Goal: Information Seeking & Learning: Understand process/instructions

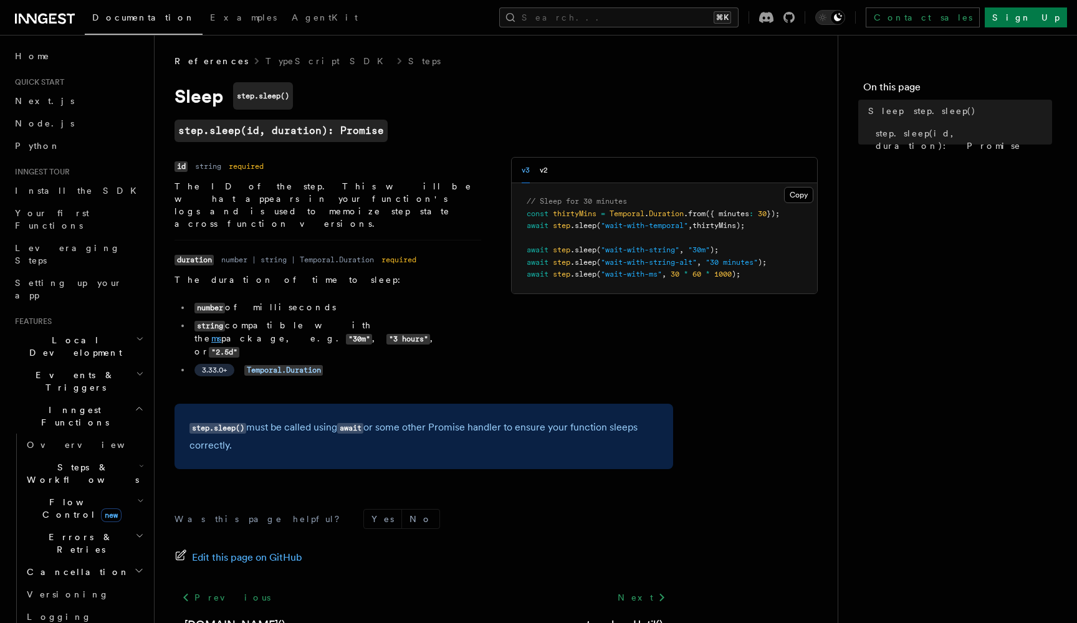
drag, startPoint x: 307, startPoint y: 300, endPoint x: 314, endPoint y: 302, distance: 7.0
click at [314, 319] on li "string compatible with the ms package, e.g. "30m" , "3 hours" , or "2.5d"" at bounding box center [336, 338] width 291 height 39
click at [758, 231] on pre "// Sleep for 30 minutes const thirtyMins = Temporal . Duration .from ({ minutes…" at bounding box center [664, 238] width 305 height 110
drag, startPoint x: 758, startPoint y: 231, endPoint x: 655, endPoint y: 216, distance: 104.0
click at [655, 216] on pre "// Sleep for 30 minutes const thirtyMins = Temporal . Duration .from ({ minutes…" at bounding box center [664, 238] width 305 height 110
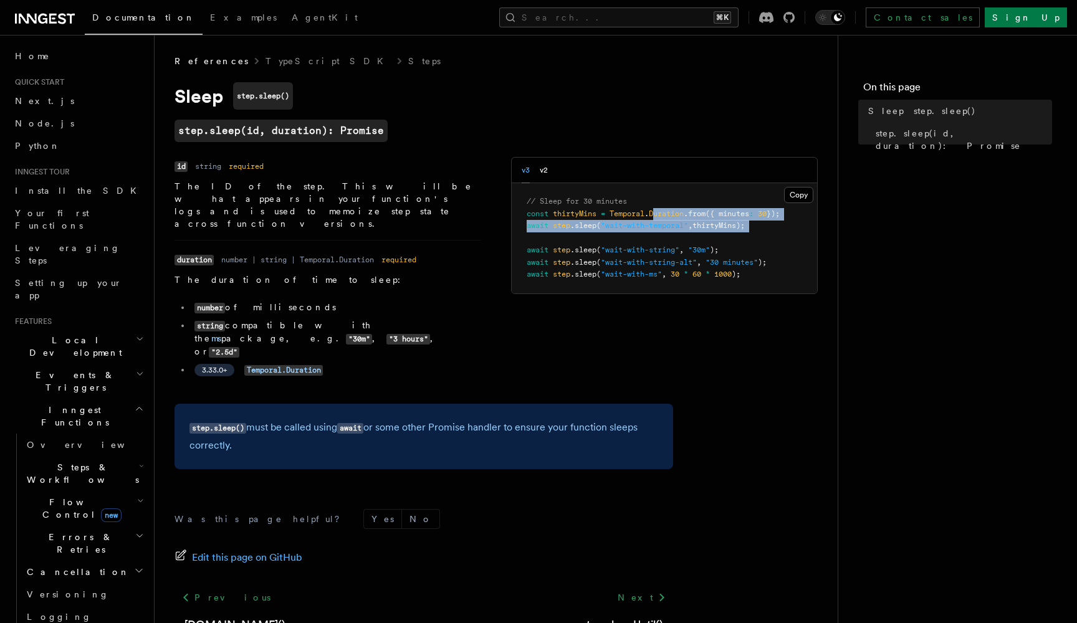
click at [656, 218] on pre "// Sleep for 30 minutes const thirtyMins = Temporal . Duration .from ({ minutes…" at bounding box center [664, 238] width 305 height 110
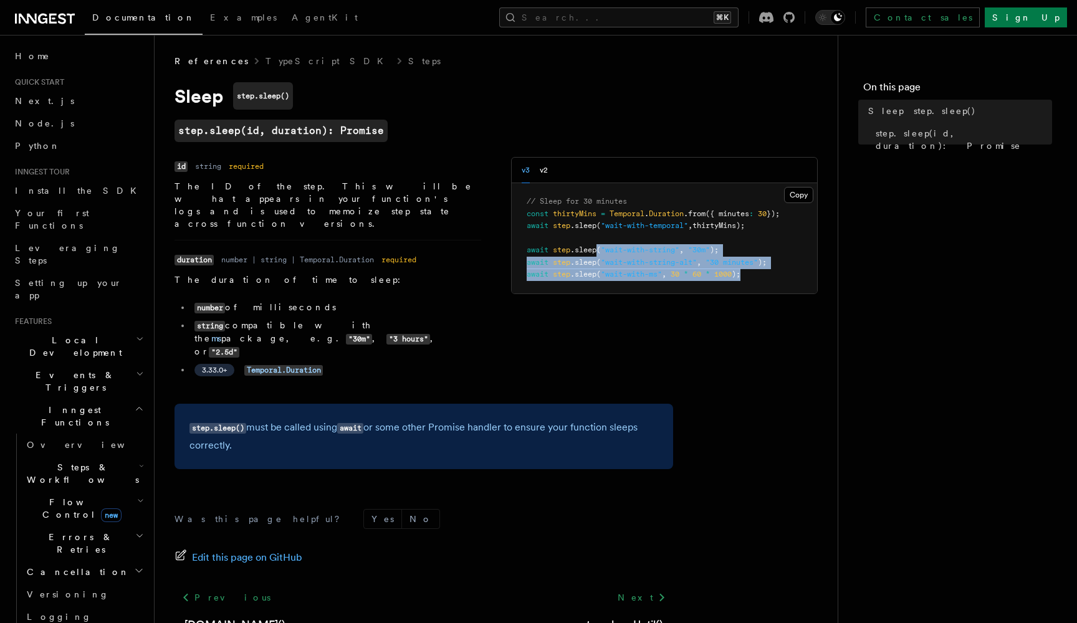
drag, startPoint x: 618, startPoint y: 278, endPoint x: 598, endPoint y: 242, distance: 41.6
click at [598, 242] on pre "// Sleep for 30 minutes const thirtyMins = Temporal . Duration .from ({ minutes…" at bounding box center [664, 238] width 305 height 110
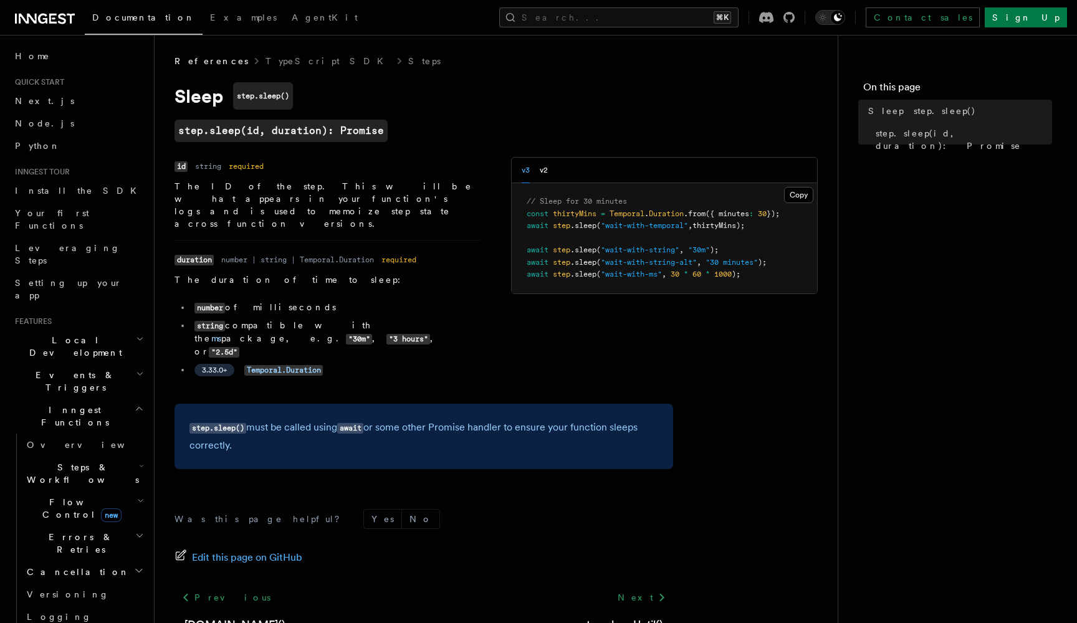
click at [604, 241] on pre "// Sleep for 30 minutes const thirtyMins = Temporal . Duration .from ({ minutes…" at bounding box center [664, 238] width 305 height 110
drag, startPoint x: 615, startPoint y: 250, endPoint x: 632, endPoint y: 250, distance: 16.8
click at [632, 250] on span ""wait-with-string"" at bounding box center [640, 250] width 79 height 9
click at [718, 16] on button "Search... ⌘K" at bounding box center [618, 17] width 239 height 20
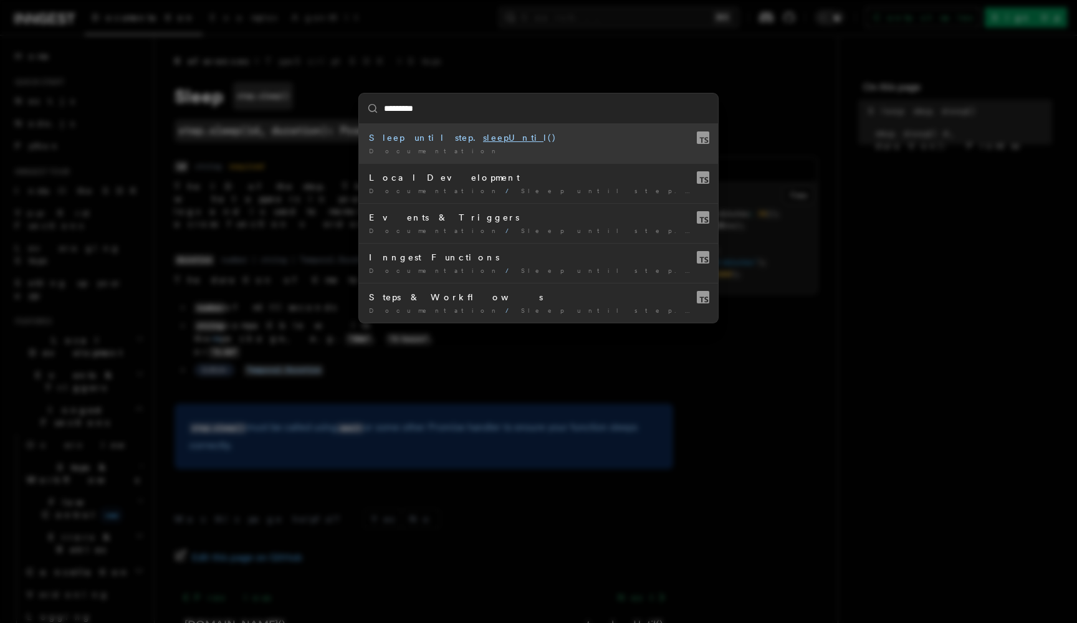
type input "**********"
click at [473, 142] on mark "sleepUntil" at bounding box center [505, 138] width 65 height 10
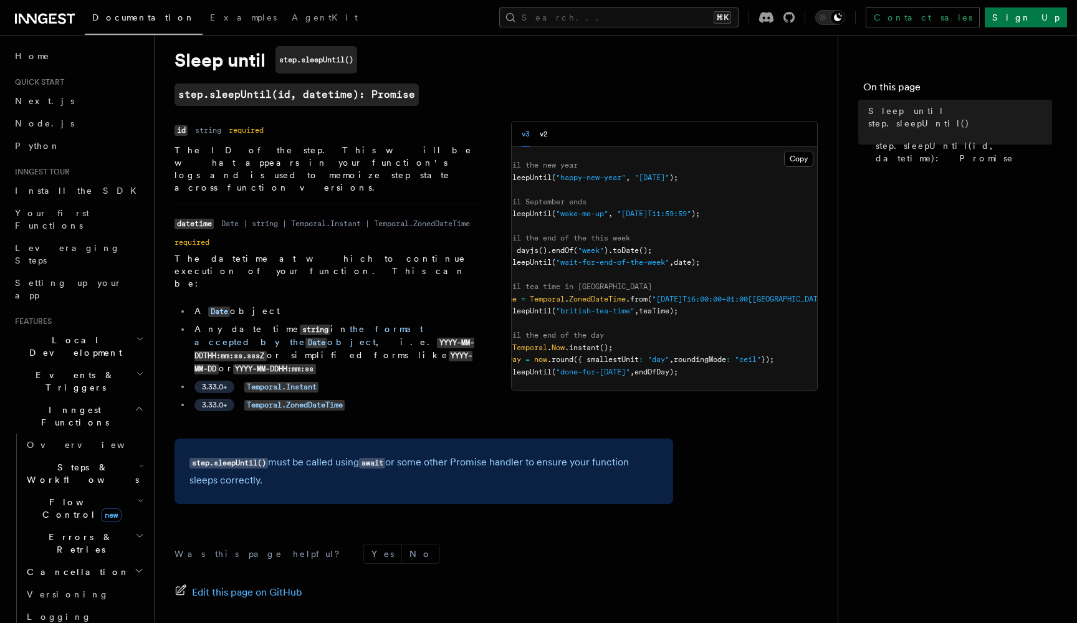
scroll to position [0, 65]
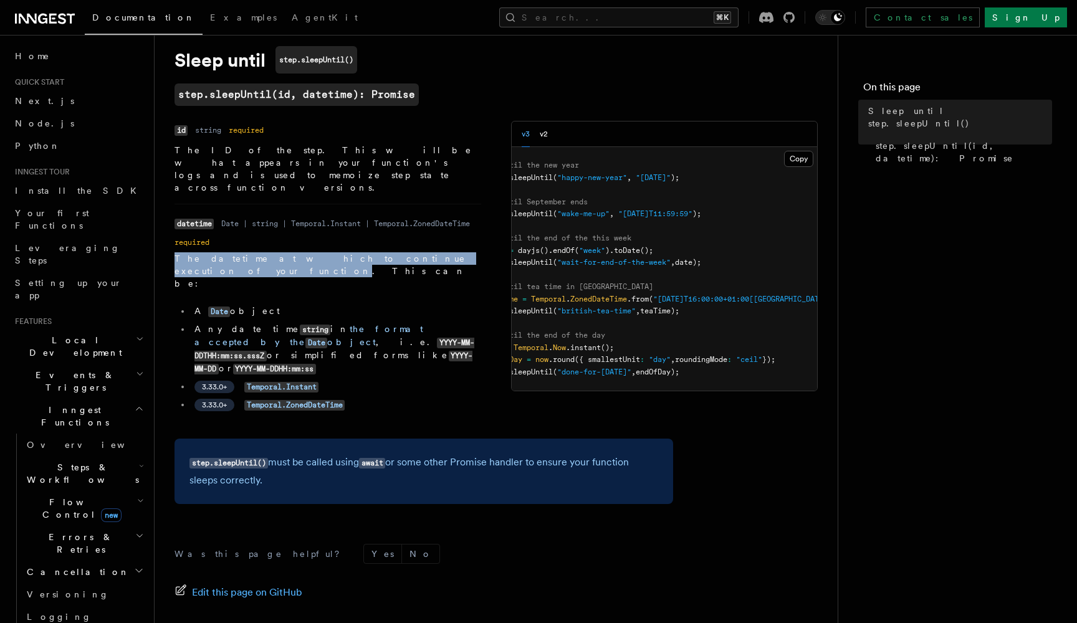
drag, startPoint x: 410, startPoint y: 238, endPoint x: 157, endPoint y: 234, distance: 253.1
click at [157, 234] on div "References TypeScript SDK Steps Sleep until step.sleepUntil() step.sleepUntil(i…" at bounding box center [516, 358] width 723 height 788
copy p "The datetime at which to continue execution of your function"
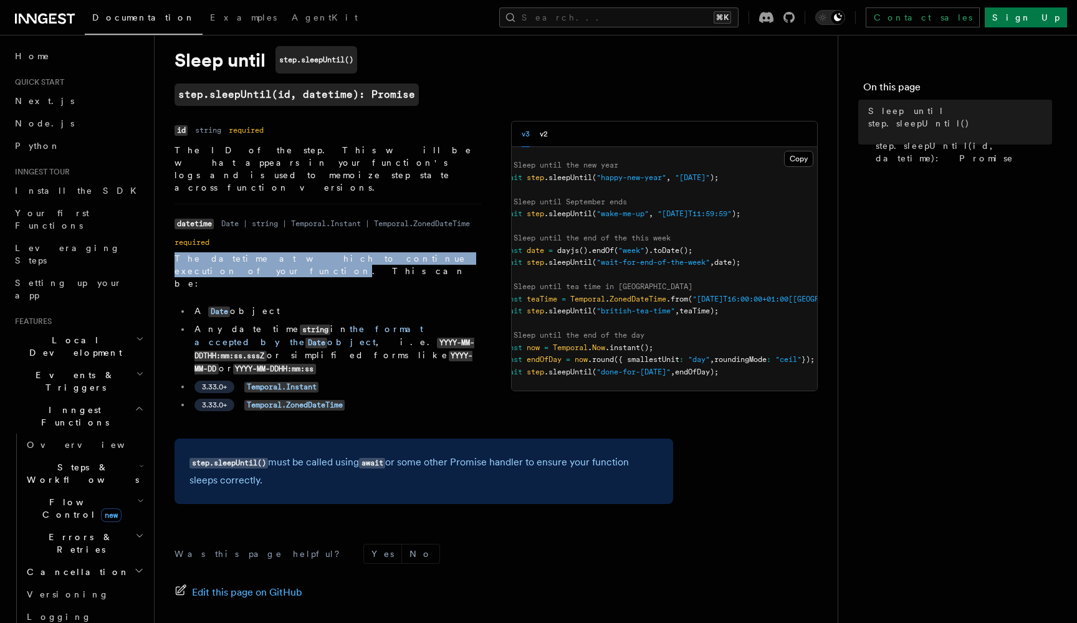
scroll to position [0, 25]
